Goal: Find contact information: Find contact information

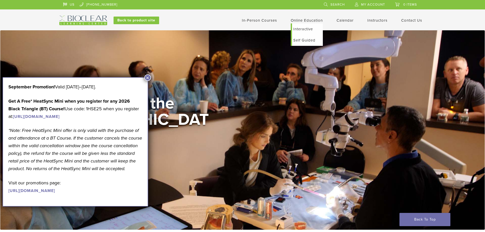
click at [307, 22] on link "Online Education" at bounding box center [307, 20] width 32 height 5
click at [303, 28] on link "Interactive" at bounding box center [307, 28] width 31 height 11
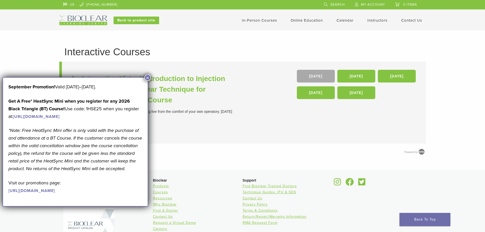
click at [149, 77] on button "×" at bounding box center [147, 77] width 7 height 7
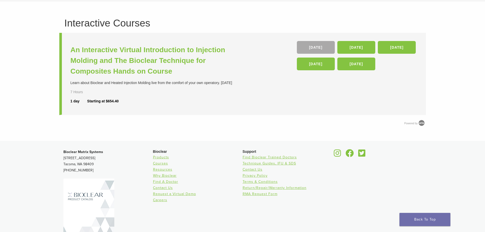
scroll to position [59, 0]
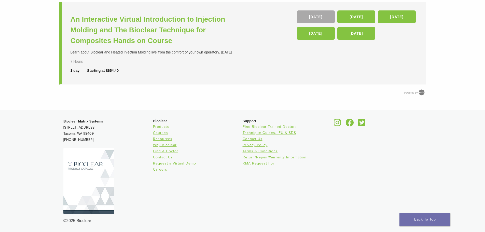
click at [158, 157] on link "Contact Us" at bounding box center [163, 157] width 20 height 4
